Goal: Information Seeking & Learning: Learn about a topic

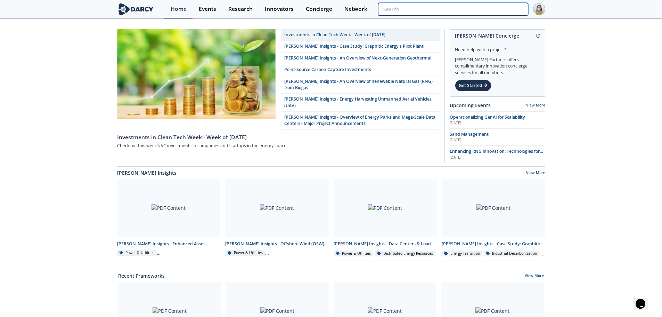
click at [490, 11] on input "search" at bounding box center [453, 9] width 150 height 13
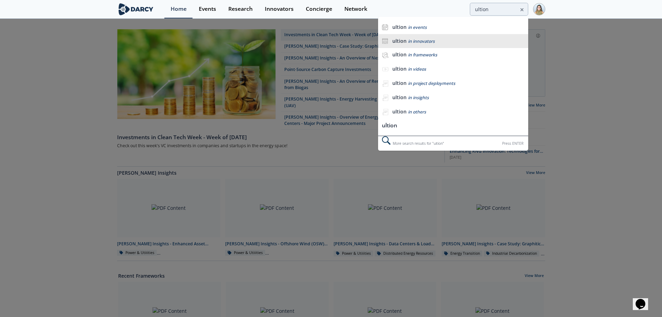
click at [446, 41] on div "ultion in innovators" at bounding box center [459, 41] width 132 height 7
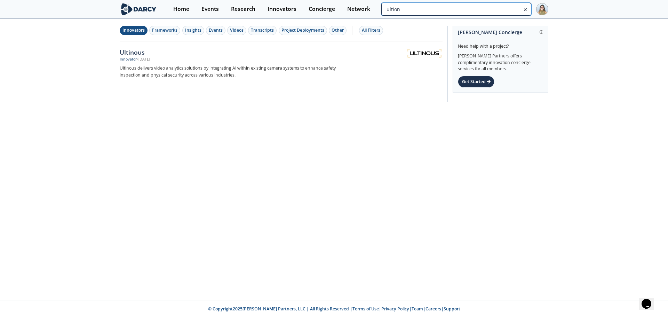
click at [490, 10] on input "ultion" at bounding box center [456, 9] width 150 height 13
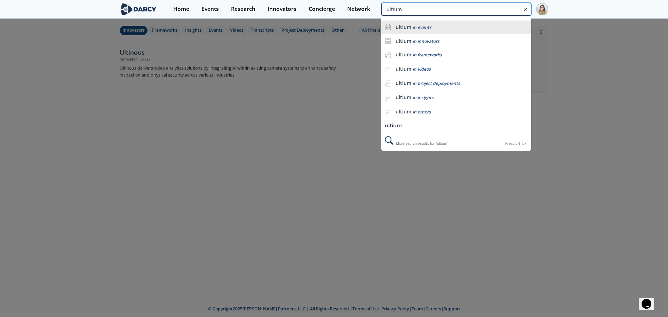
type input "ultium"
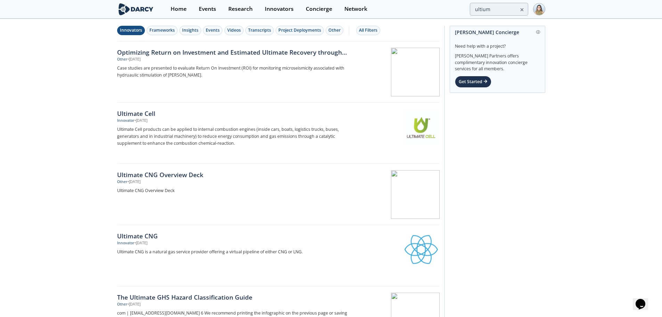
click at [128, 30] on div "Innovators" at bounding box center [131, 30] width 22 height 6
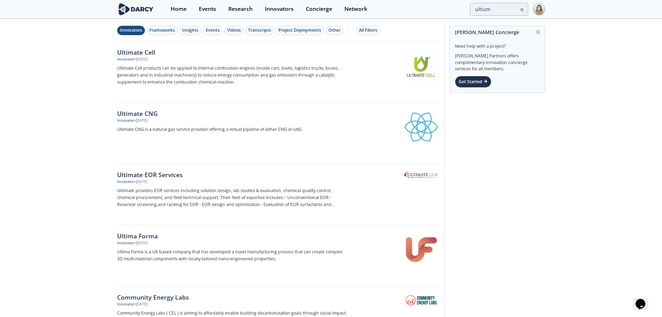
click at [124, 13] on img at bounding box center [136, 9] width 38 height 12
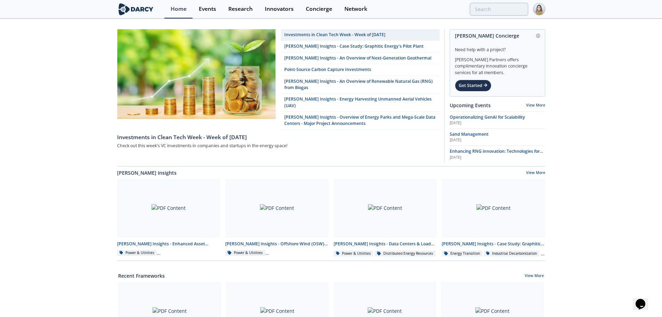
drag, startPoint x: 57, startPoint y: 71, endPoint x: 37, endPoint y: 73, distance: 19.9
click at [37, 73] on div "Investments in Clean Tech Week - Week of [DATE] [PERSON_NAME] Insights - Case S…" at bounding box center [331, 312] width 662 height 587
